Goal: Information Seeking & Learning: Check status

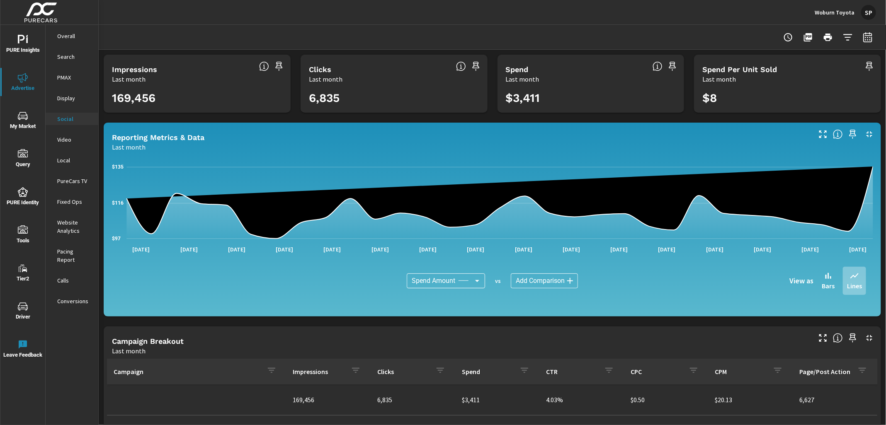
scroll to position [122, 0]
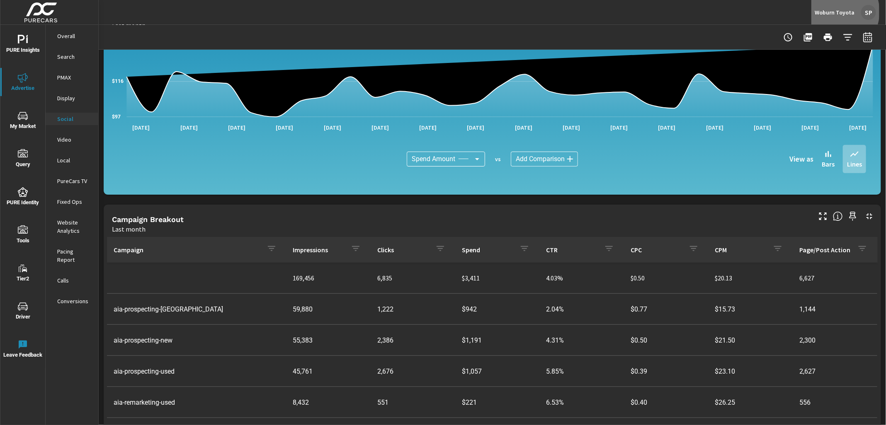
click at [835, 12] on p "Woburn Toyota" at bounding box center [834, 12] width 40 height 7
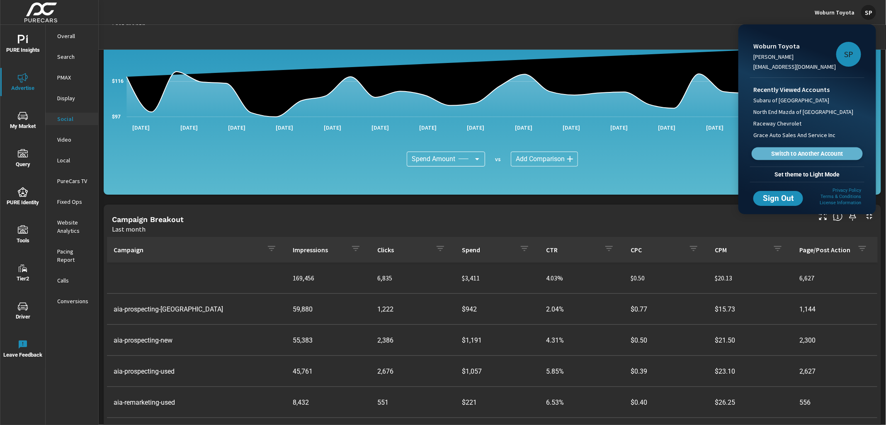
click at [791, 153] on span "Switch to Another Account" at bounding box center [807, 154] width 102 height 8
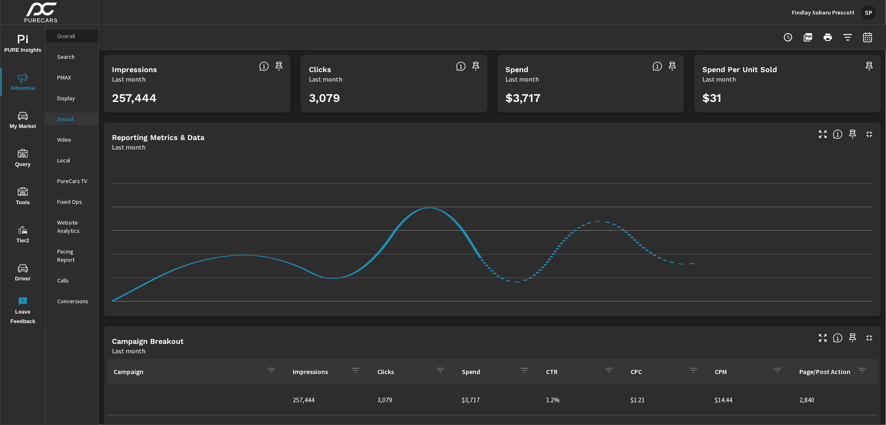
click at [65, 36] on p "Overall" at bounding box center [74, 36] width 34 height 8
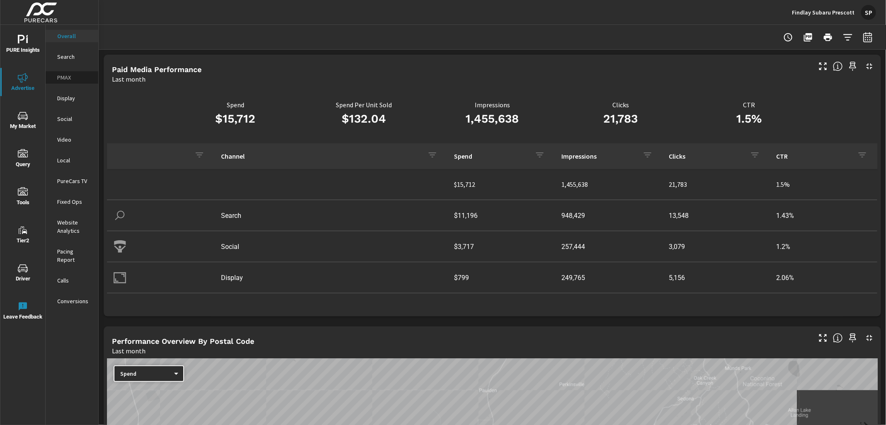
click at [61, 77] on p "PMAX" at bounding box center [74, 77] width 34 height 8
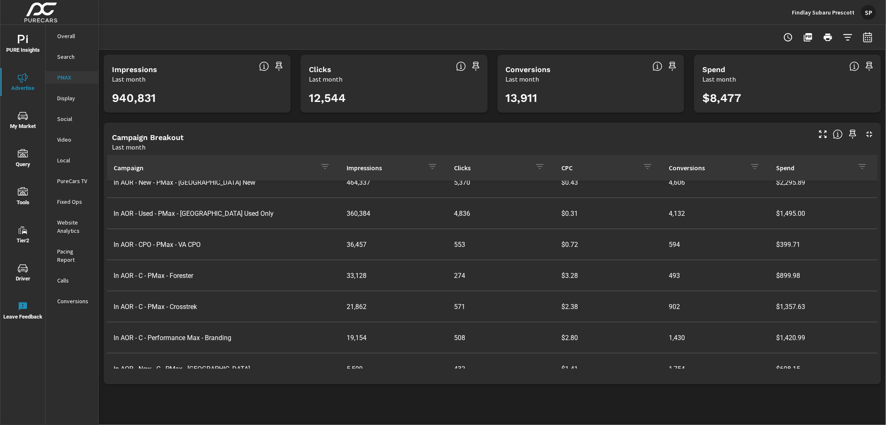
scroll to position [60, 0]
